Goal: Obtain resource: Download file/media

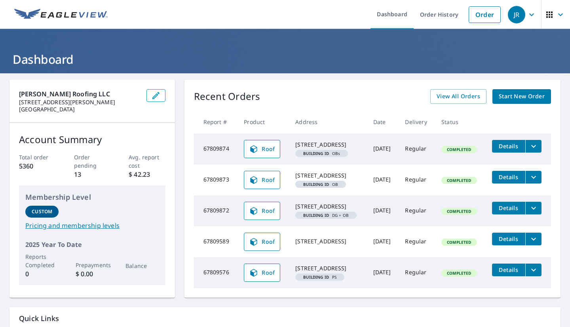
click at [469, 20] on link "Order" at bounding box center [485, 14] width 32 height 17
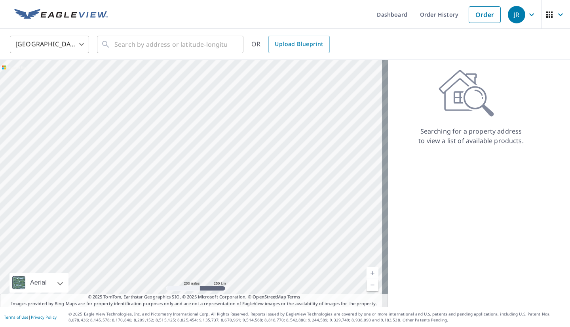
click at [427, 13] on link "Order History" at bounding box center [439, 14] width 51 height 29
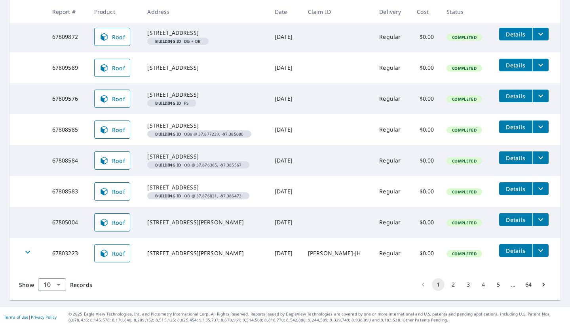
scroll to position [255, 0]
click at [536, 247] on icon "filesDropdownBtn-67803223" at bounding box center [541, 250] width 10 height 10
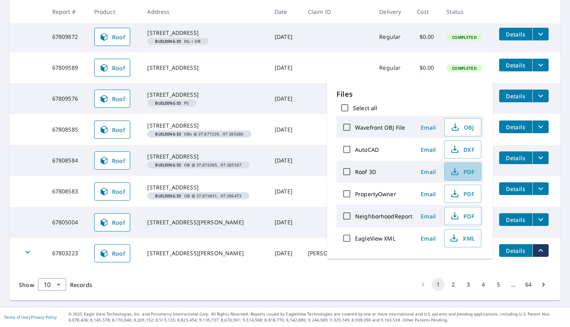
click at [462, 176] on button "PDF" at bounding box center [462, 171] width 37 height 18
click at [286, 83] on td "[DATE]" at bounding box center [284, 98] width 33 height 31
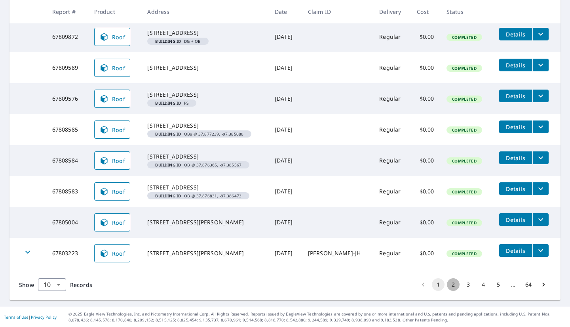
click at [448, 288] on button "2" at bounding box center [453, 284] width 13 height 13
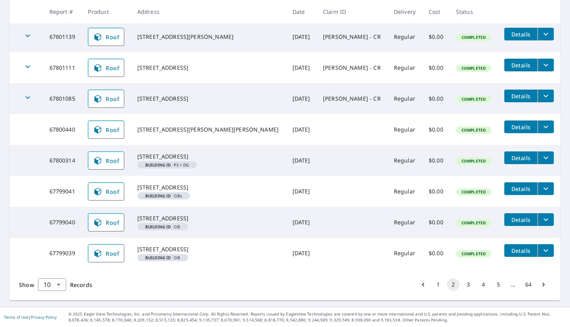
scroll to position [239, 0]
click at [462, 283] on button "3" at bounding box center [468, 284] width 13 height 13
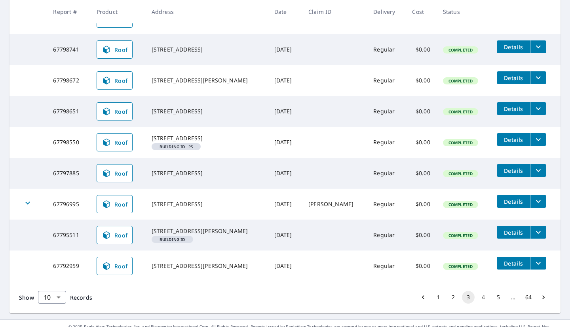
scroll to position [227, 0]
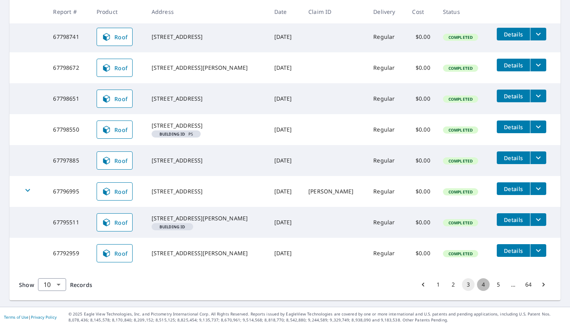
click at [477, 285] on button "4" at bounding box center [483, 284] width 13 height 13
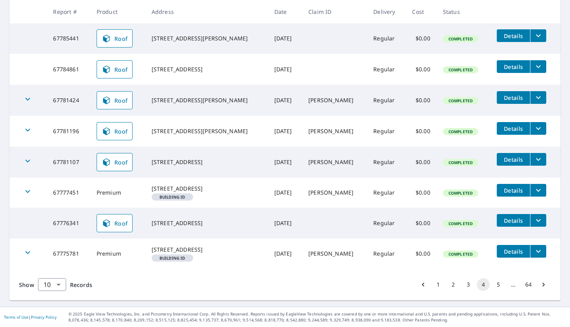
scroll to position [227, 0]
click at [492, 281] on button "5" at bounding box center [498, 284] width 13 height 13
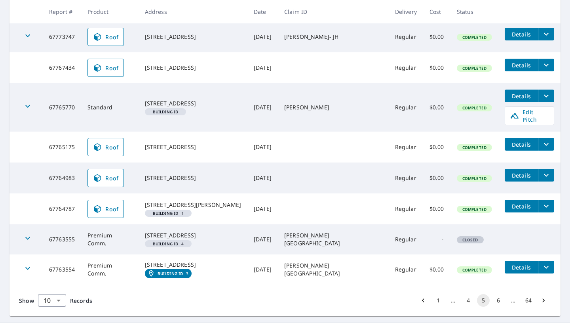
scroll to position [238, 0]
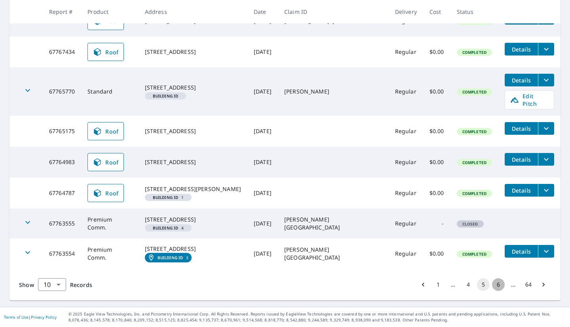
click at [492, 291] on button "6" at bounding box center [498, 284] width 13 height 13
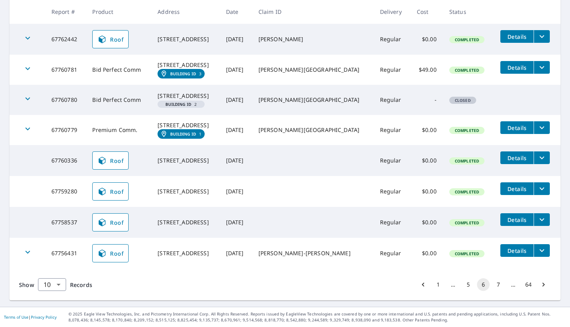
scroll to position [227, 0]
click at [492, 291] on button "7" at bounding box center [498, 284] width 13 height 13
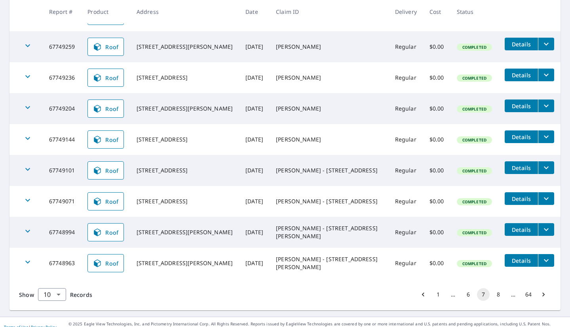
scroll to position [215, 0]
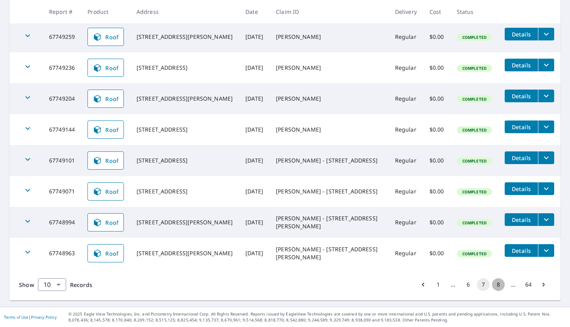
click at [494, 285] on button "8" at bounding box center [498, 284] width 13 height 13
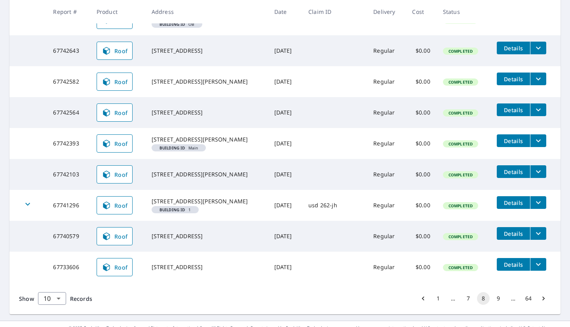
scroll to position [203, 0]
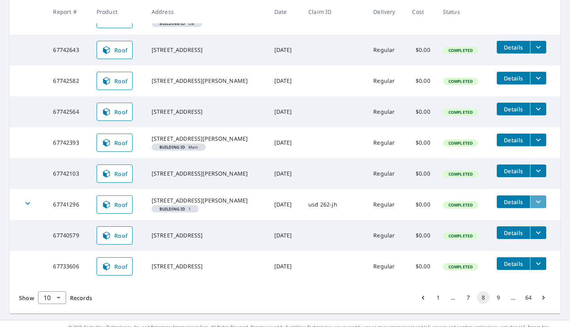
click at [536, 203] on icon "filesDropdownBtn-67741296" at bounding box center [538, 201] width 5 height 3
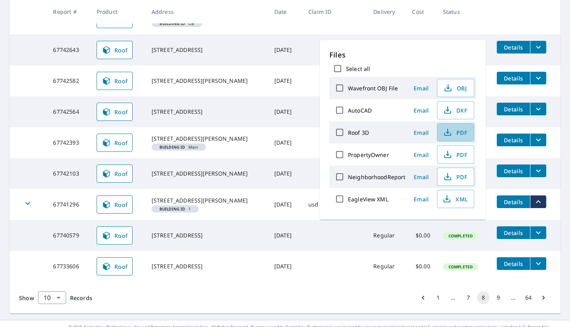
click at [451, 134] on icon "button" at bounding box center [448, 132] width 10 height 10
